Goal: Task Accomplishment & Management: Manage account settings

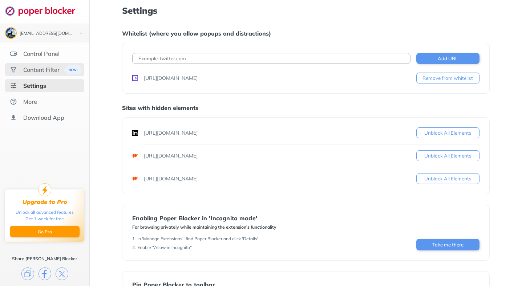
click at [49, 70] on div "Content Filter" at bounding box center [41, 69] width 36 height 7
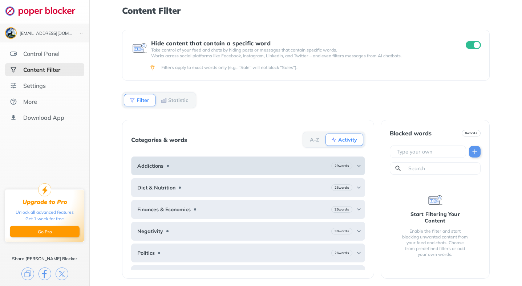
click at [345, 170] on div "Addictions 29 words" at bounding box center [248, 165] width 234 height 19
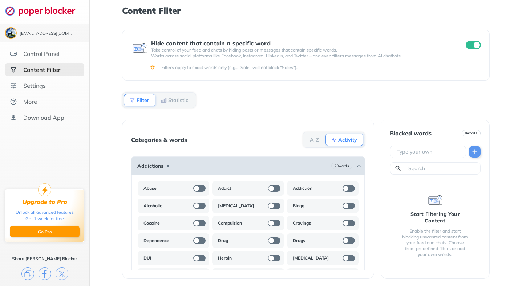
click at [289, 167] on div "Addictions 29 words" at bounding box center [248, 165] width 234 height 19
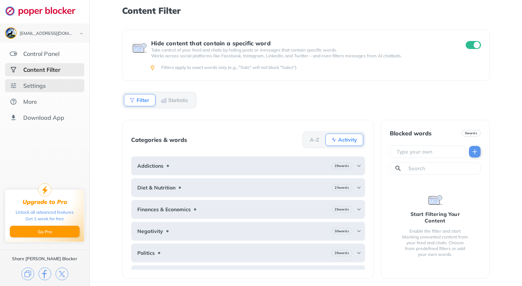
click at [41, 91] on div "Settings" at bounding box center [44, 85] width 79 height 13
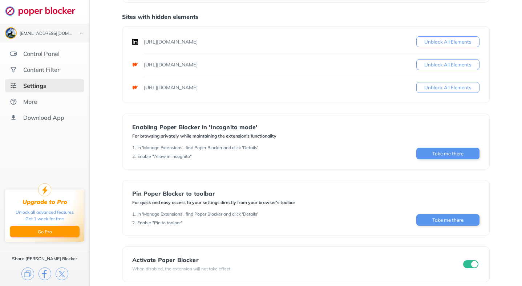
scroll to position [98, 0]
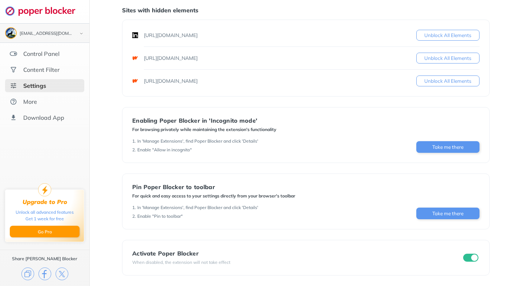
click at [64, 28] on div "[EMAIL_ADDRESS][DOMAIN_NAME]" at bounding box center [44, 33] width 79 height 12
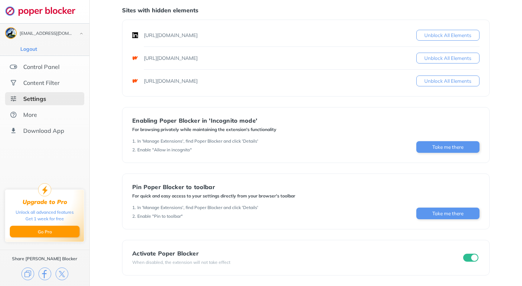
click at [68, 33] on div "[EMAIL_ADDRESS][DOMAIN_NAME]" at bounding box center [47, 33] width 54 height 5
